Goal: Information Seeking & Learning: Learn about a topic

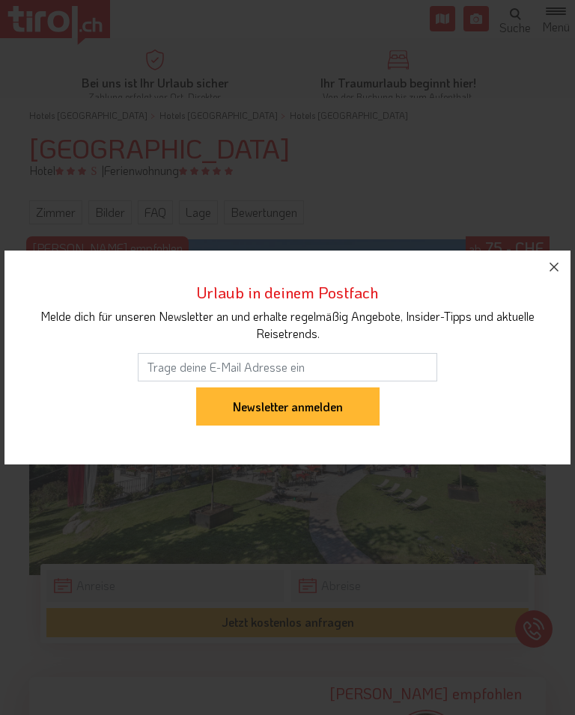
click at [569, 258] on button "button" at bounding box center [553, 267] width 33 height 33
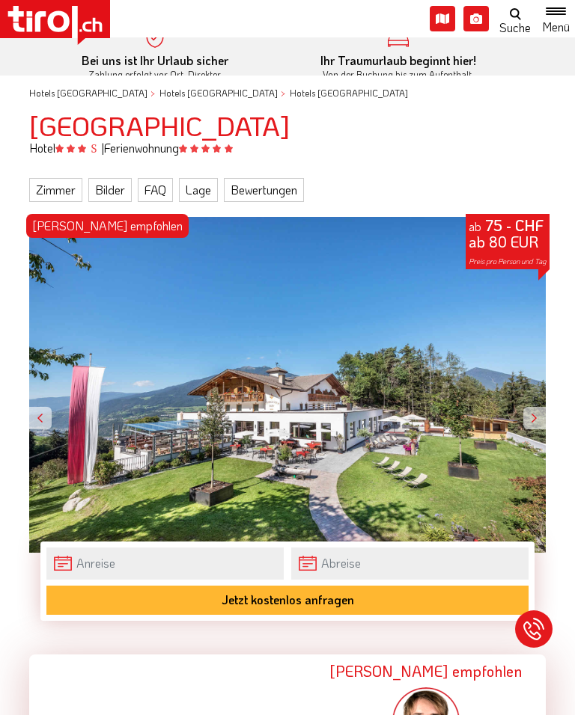
scroll to position [16, 0]
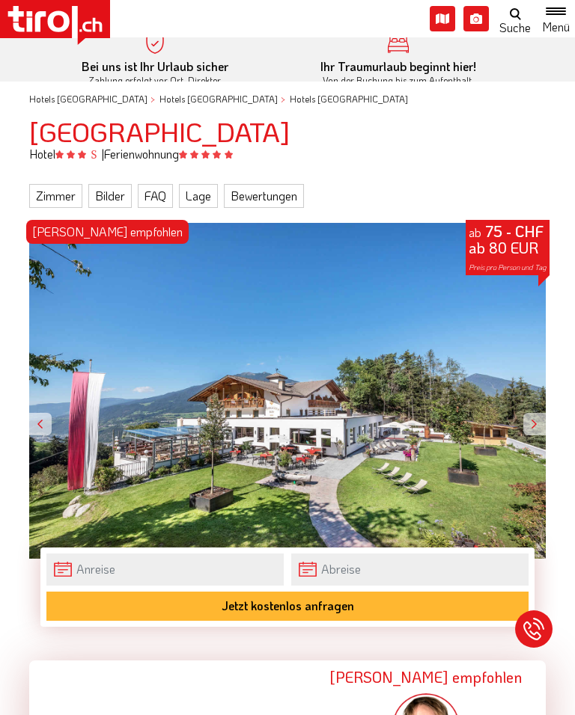
click at [49, 422] on div at bounding box center [40, 424] width 22 height 22
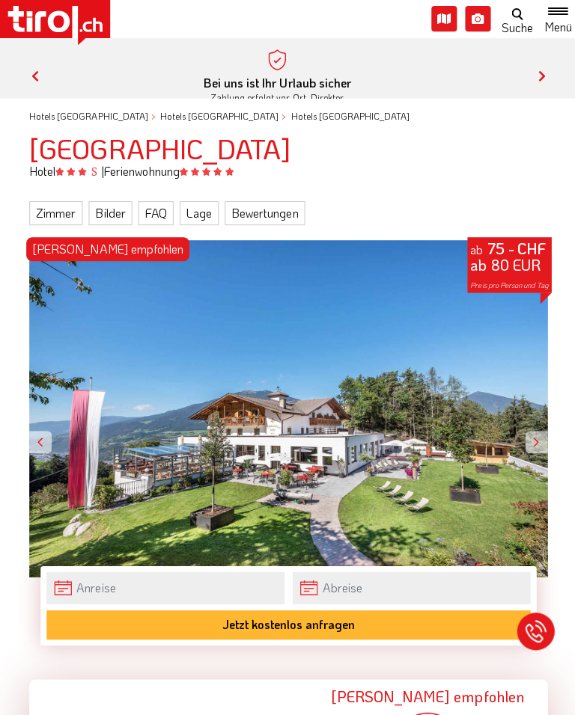
click at [509, 22] on span "Toggle navigation" at bounding box center [514, 29] width 22 height 15
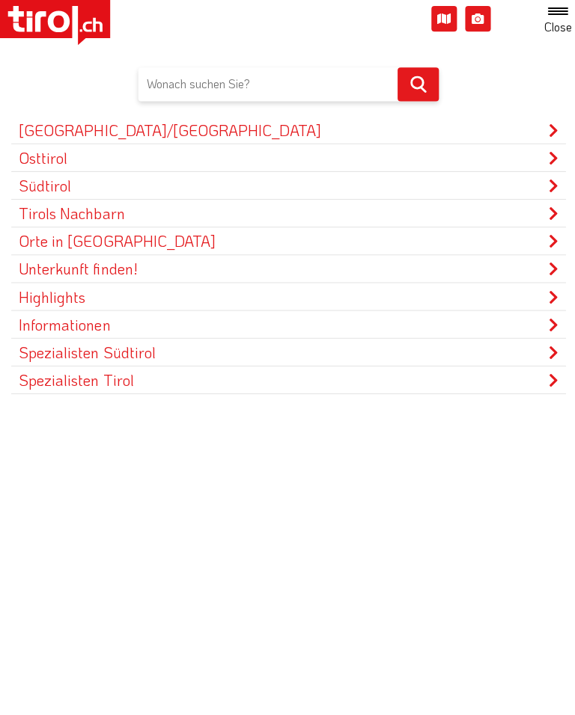
click at [112, 286] on link "Highlights" at bounding box center [287, 295] width 552 height 27
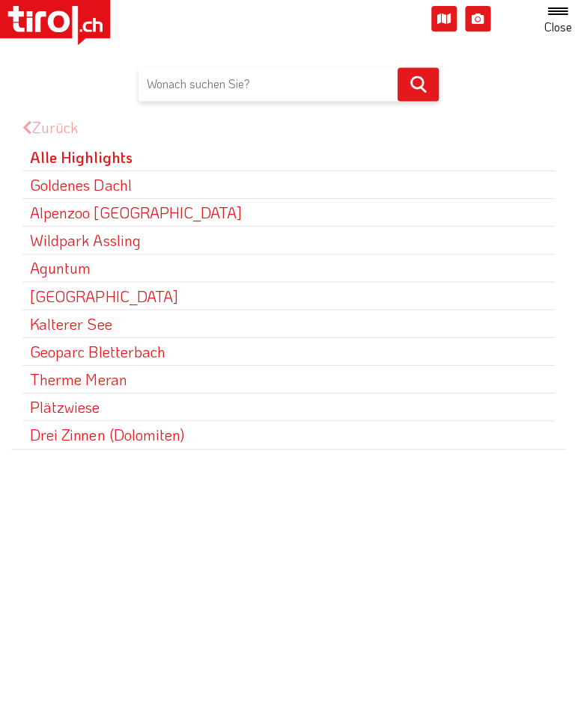
scroll to position [1606, 0]
click at [400, 75] on icon at bounding box center [416, 84] width 32 height 32
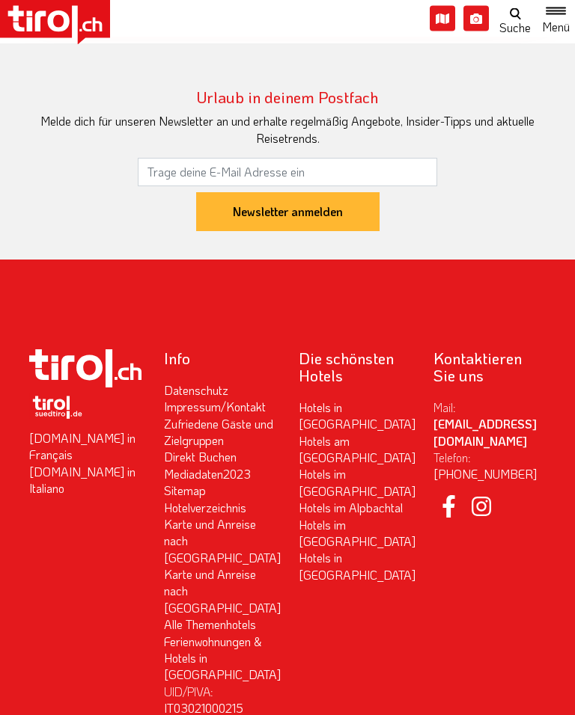
scroll to position [2455, 0]
click at [255, 453] on li "Direkt Buchen" at bounding box center [220, 457] width 112 height 16
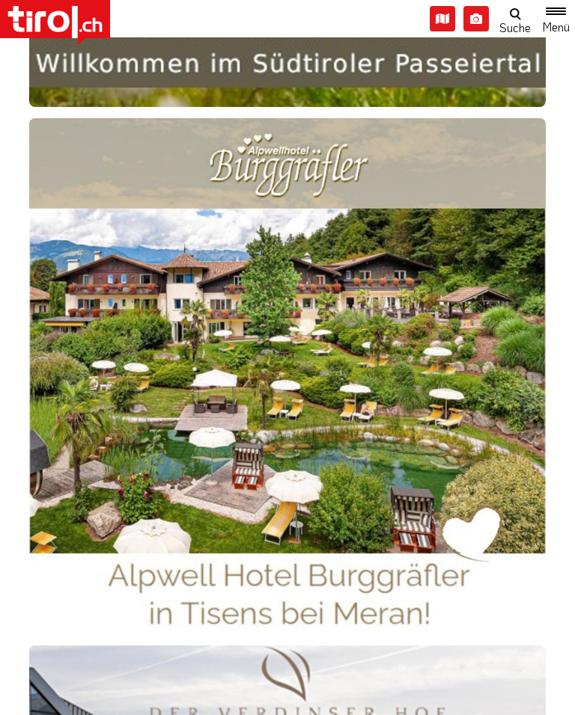
scroll to position [1037, 0]
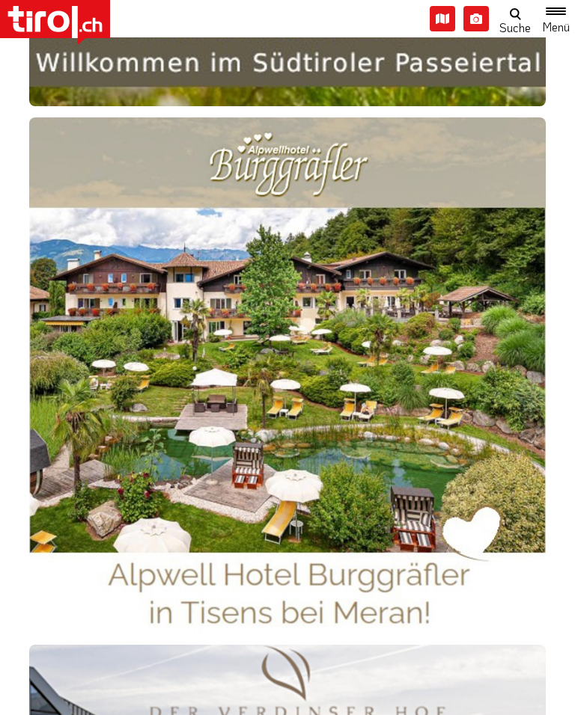
click at [310, 364] on img at bounding box center [287, 375] width 516 height 516
